Goal: Task Accomplishment & Management: Manage account settings

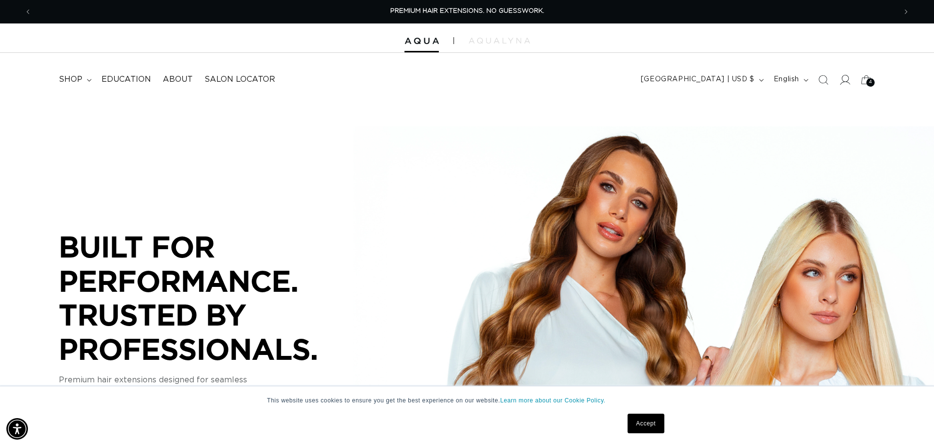
click at [845, 80] on icon at bounding box center [844, 79] width 10 height 10
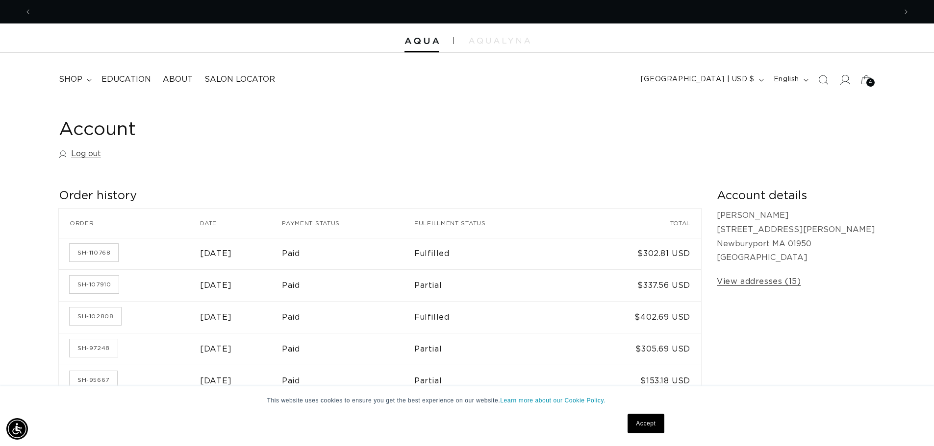
scroll to position [0, 864]
click at [843, 82] on icon at bounding box center [844, 79] width 10 height 10
click at [379, 138] on h1 "Account" at bounding box center [467, 130] width 816 height 24
click at [230, 148] on div "Account Log out" at bounding box center [467, 141] width 816 height 46
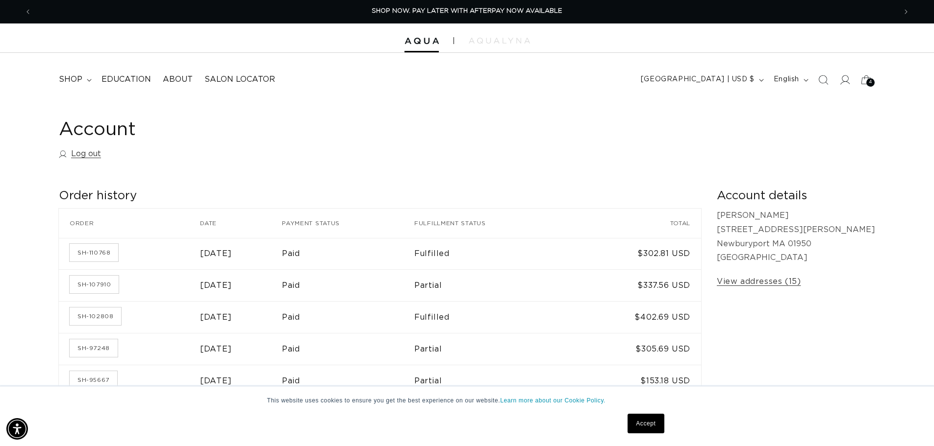
click at [541, 129] on h1 "Account" at bounding box center [467, 130] width 816 height 24
